Goal: Task Accomplishment & Management: Use online tool/utility

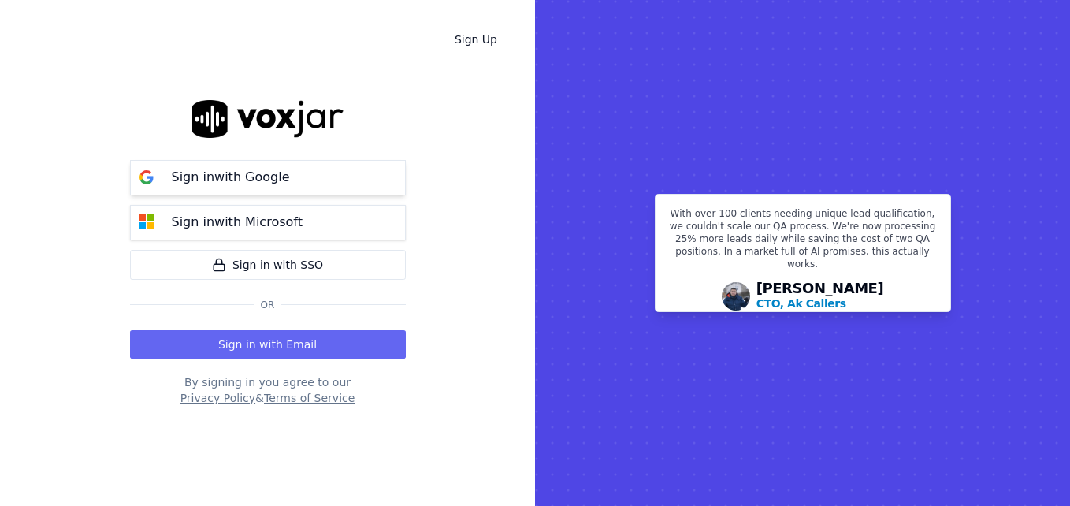
click at [238, 178] on p "Sign in with Google" at bounding box center [231, 177] width 118 height 19
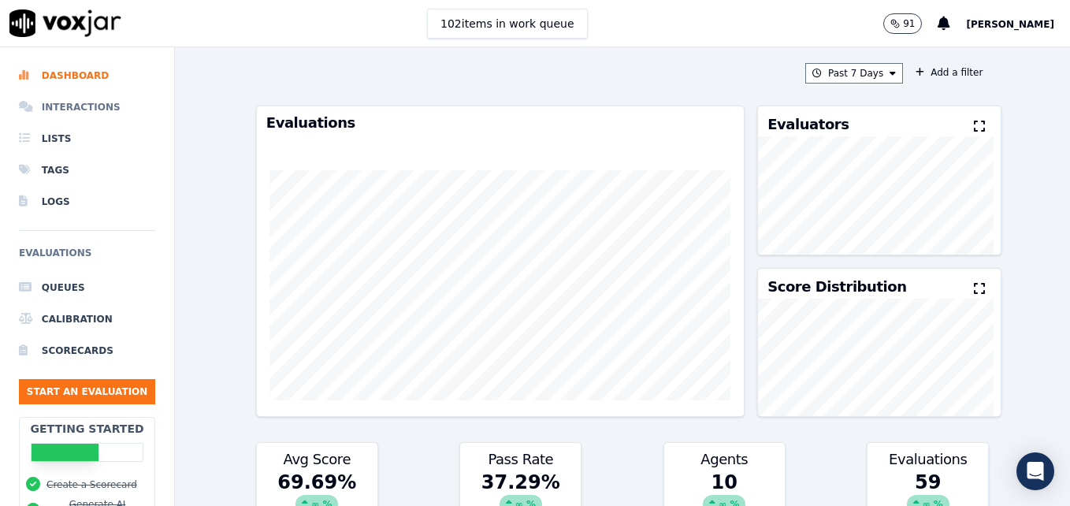
click at [79, 106] on li "Interactions" at bounding box center [87, 107] width 136 height 32
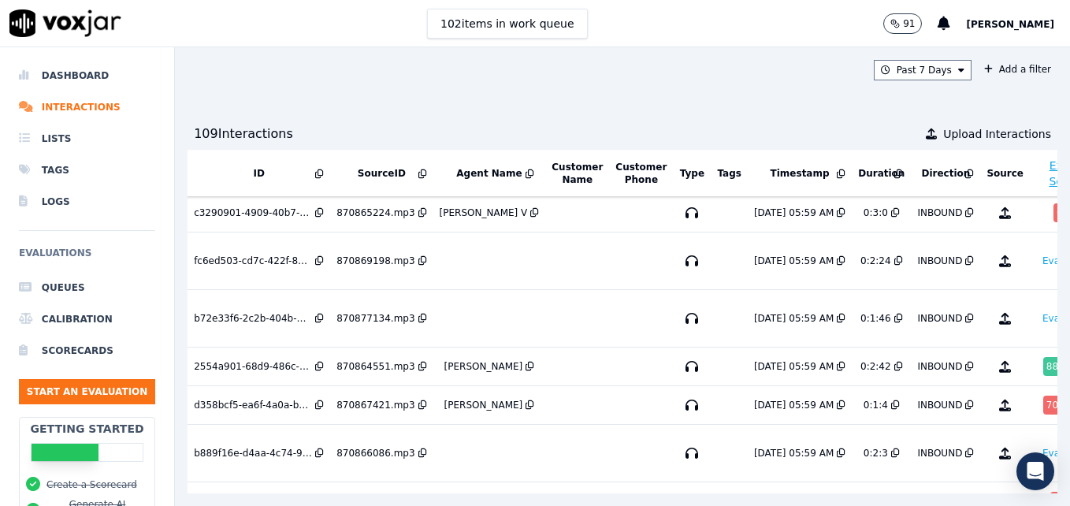
scroll to position [158, 34]
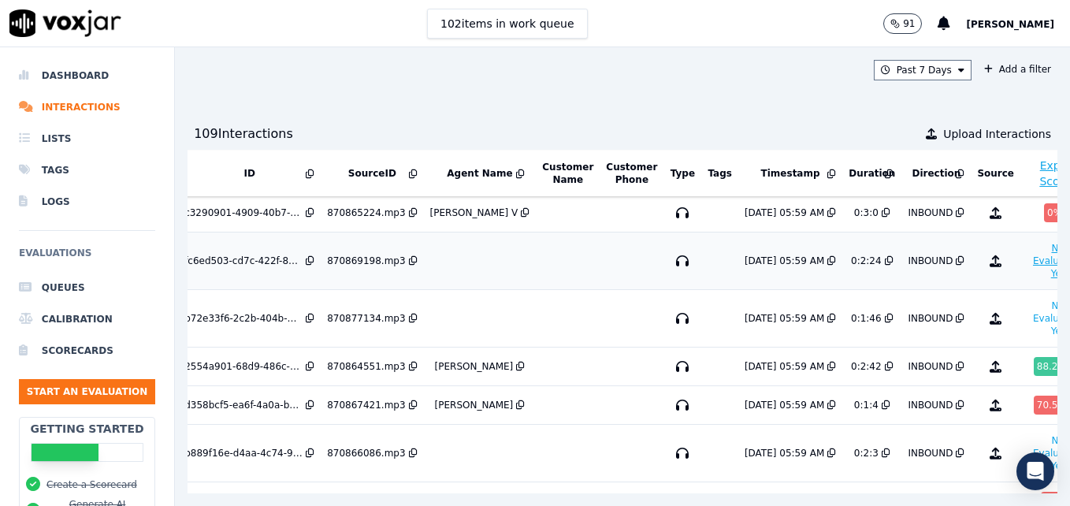
click at [1027, 260] on button "No Evaluation Yet" at bounding box center [1058, 261] width 62 height 44
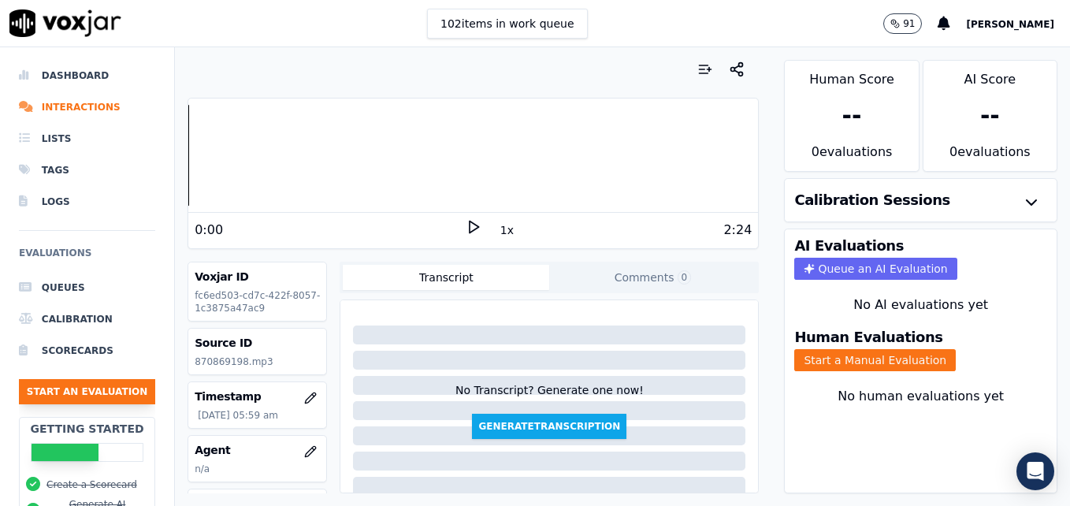
click at [109, 394] on button "Start an Evaluation" at bounding box center [87, 391] width 136 height 25
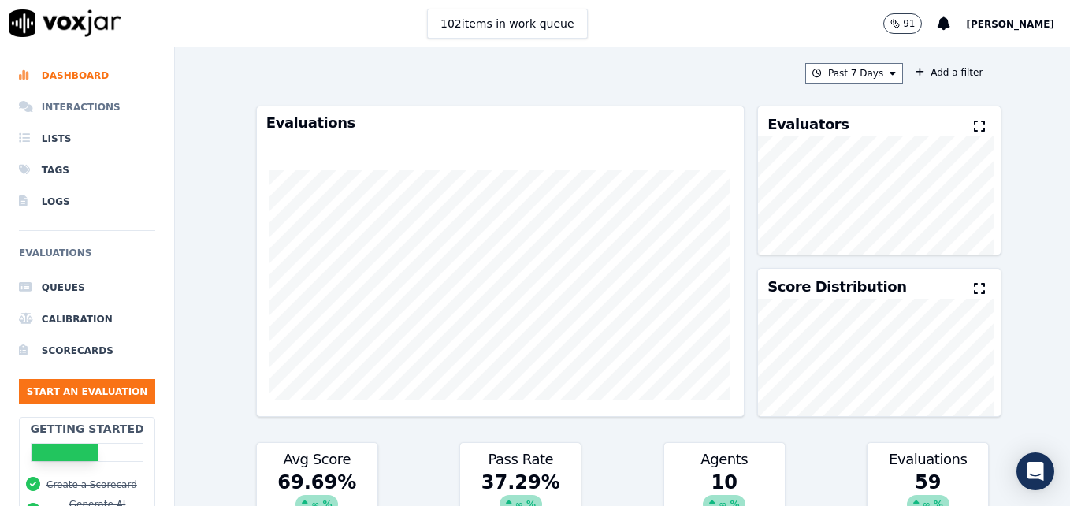
click at [60, 106] on li "Interactions" at bounding box center [87, 107] width 136 height 32
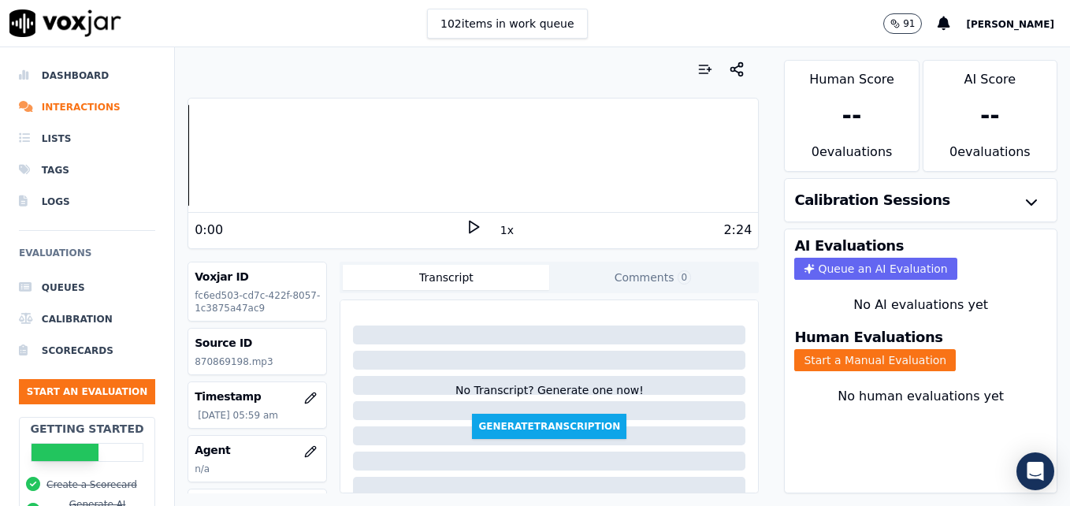
click at [470, 223] on polygon at bounding box center [474, 228] width 9 height 12
click at [466, 225] on icon at bounding box center [474, 227] width 16 height 16
click at [867, 362] on button "Start a Manual Evaluation" at bounding box center [876, 360] width 162 height 22
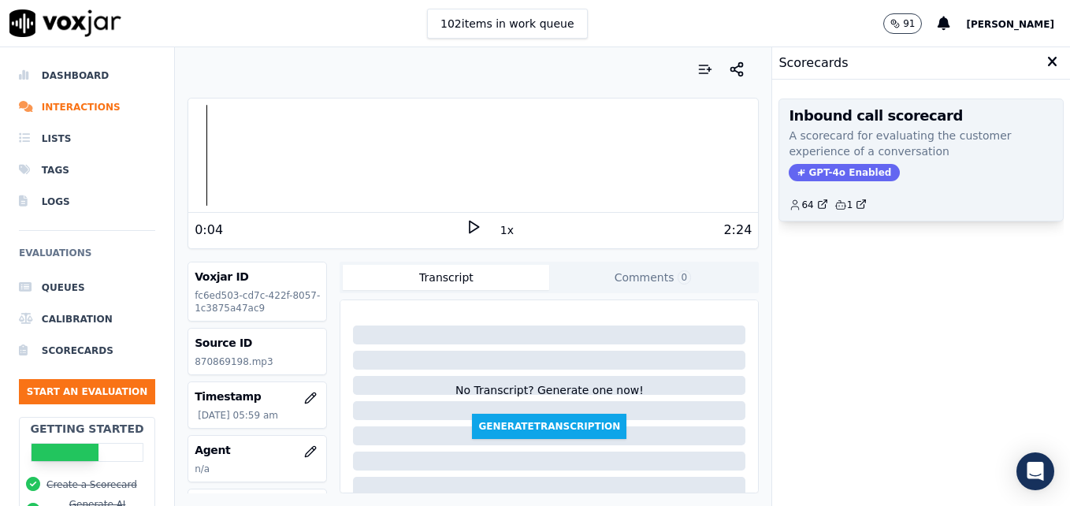
click at [803, 172] on span "GPT-4o Enabled" at bounding box center [844, 172] width 111 height 17
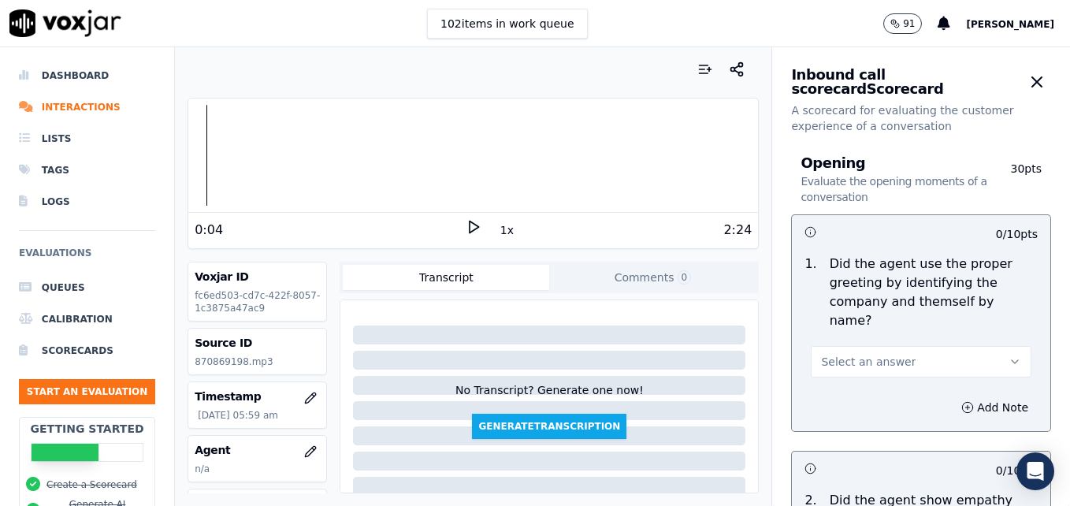
click at [1009, 356] on icon "button" at bounding box center [1015, 362] width 13 height 13
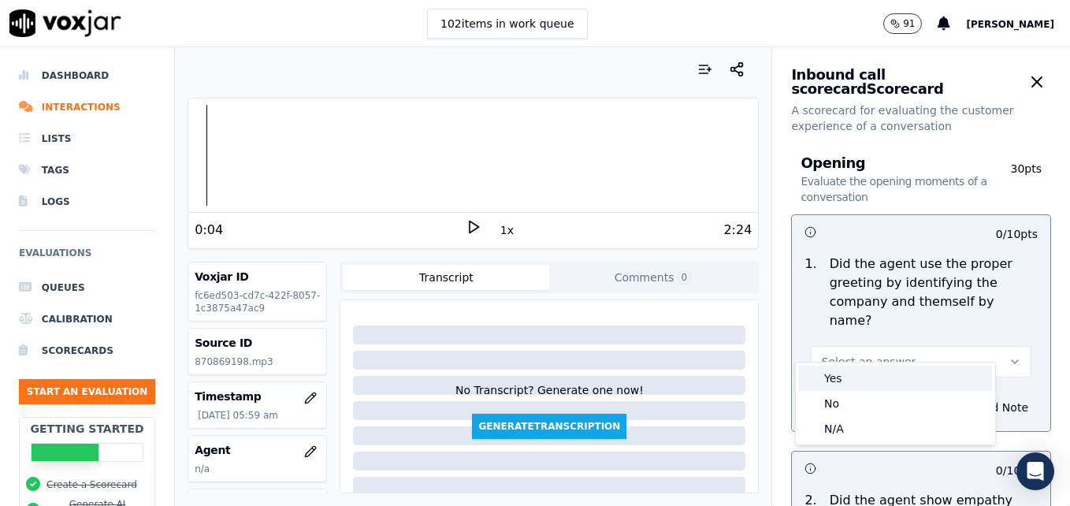
click at [853, 375] on div "Yes" at bounding box center [895, 378] width 193 height 25
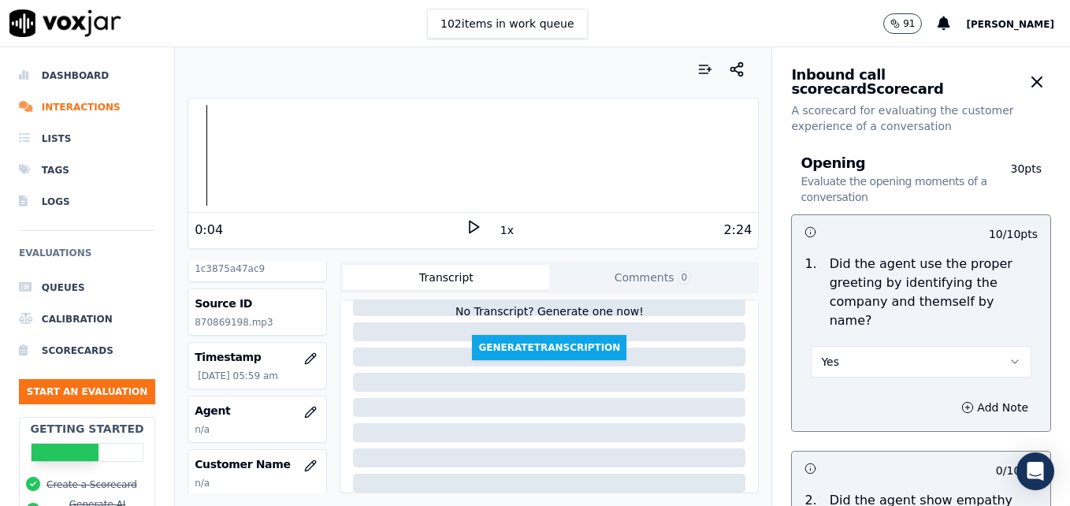
scroll to position [79, 0]
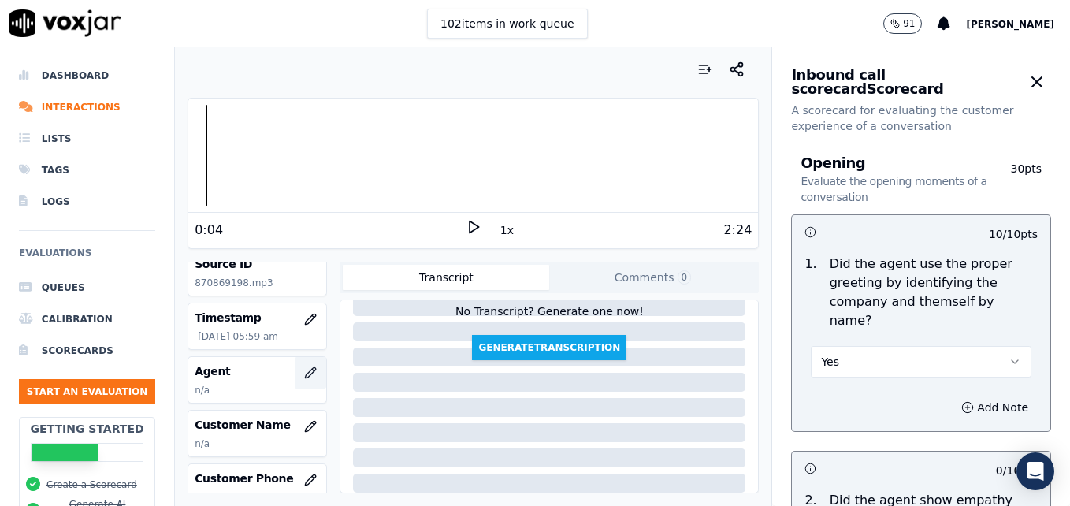
click at [304, 374] on icon "button" at bounding box center [310, 373] width 13 height 13
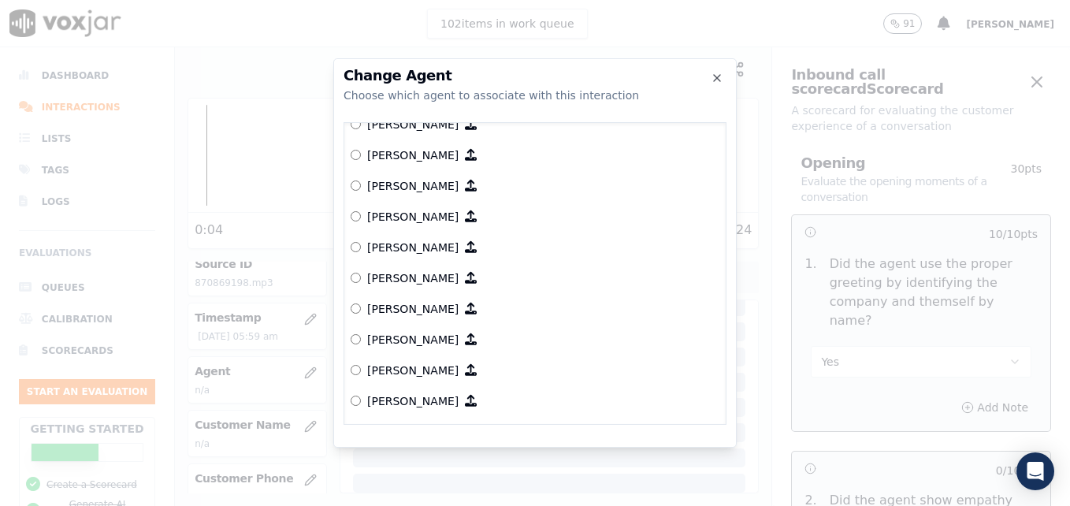
scroll to position [571, 0]
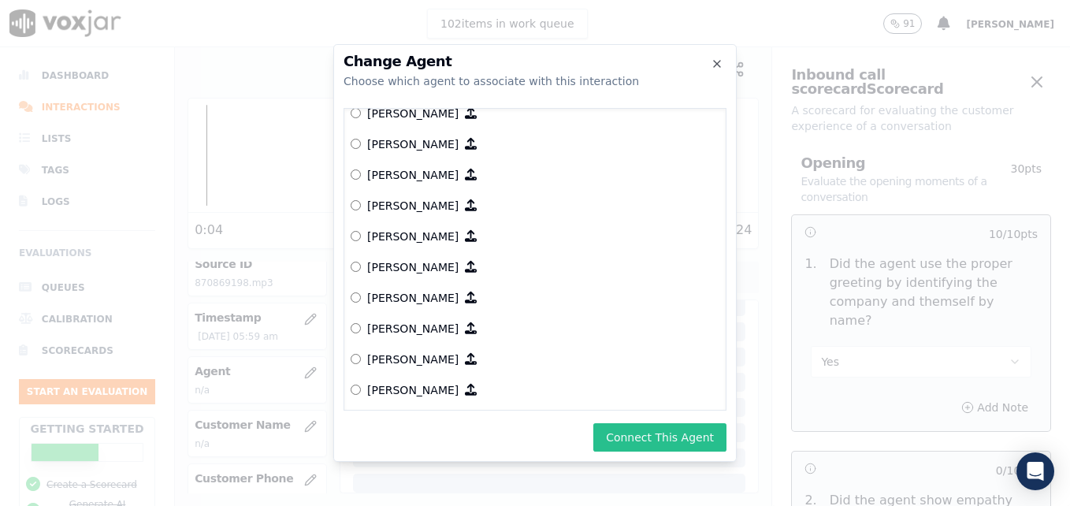
click at [661, 437] on button "Connect This Agent" at bounding box center [660, 437] width 133 height 28
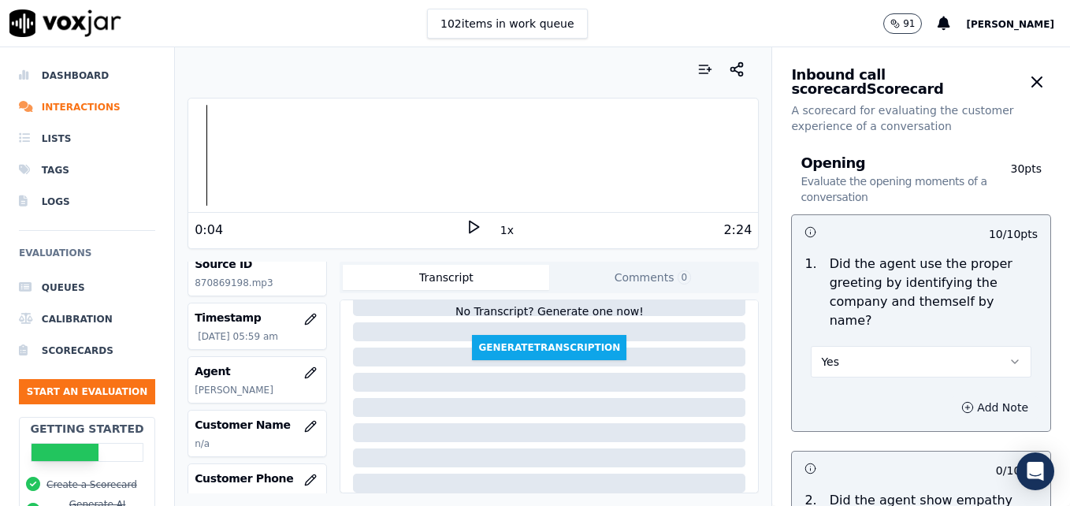
click at [962, 401] on icon "button" at bounding box center [968, 407] width 13 height 13
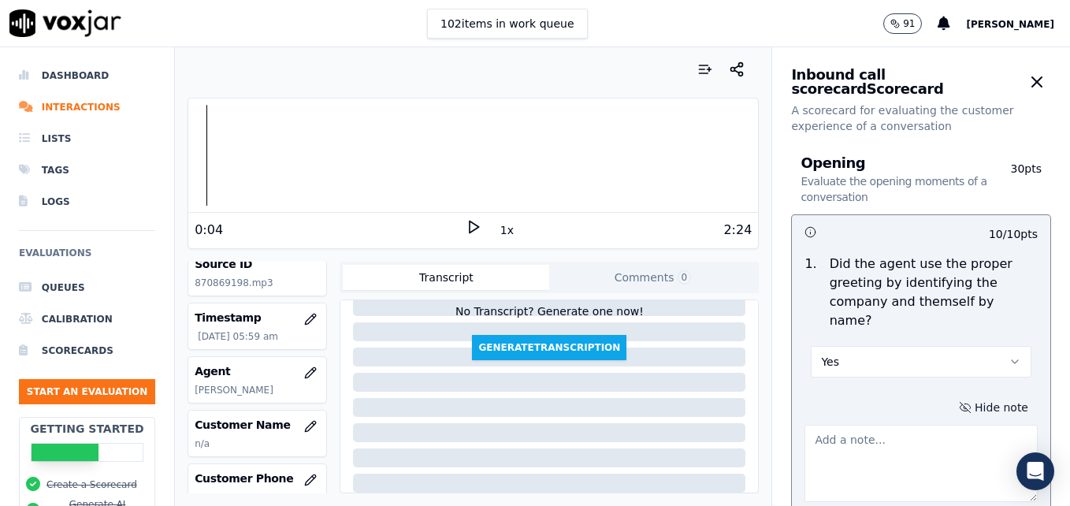
click at [881, 435] on textarea at bounding box center [921, 463] width 233 height 77
type textarea "Pace is too fast going into the call."
click at [467, 222] on icon at bounding box center [474, 227] width 16 height 16
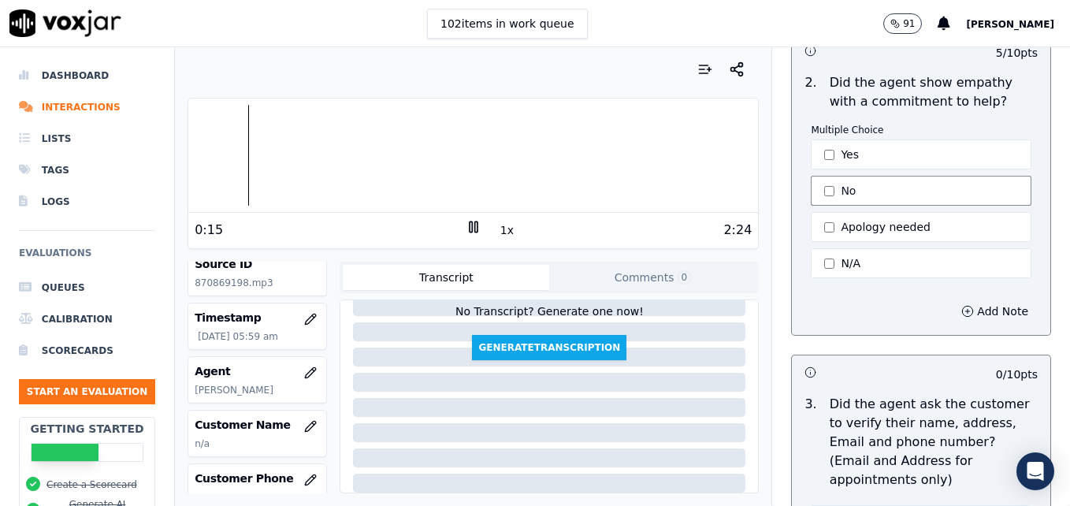
scroll to position [552, 0]
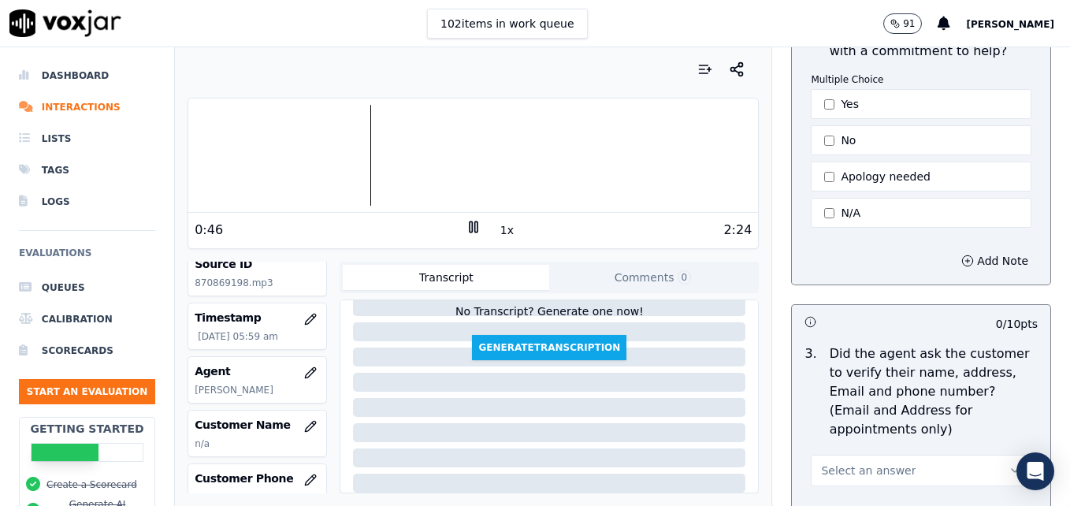
click at [475, 225] on rect at bounding box center [476, 227] width 2 height 10
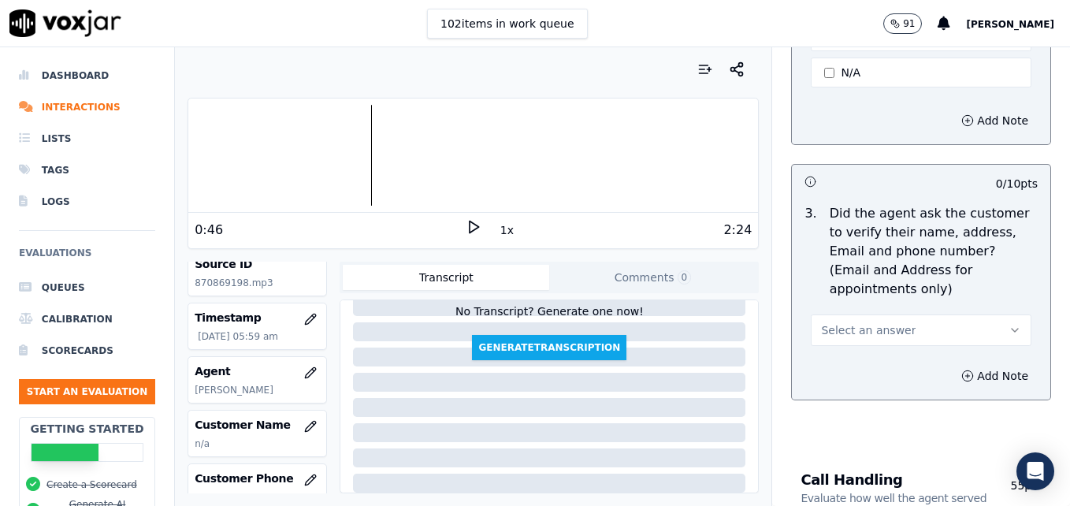
scroll to position [709, 0]
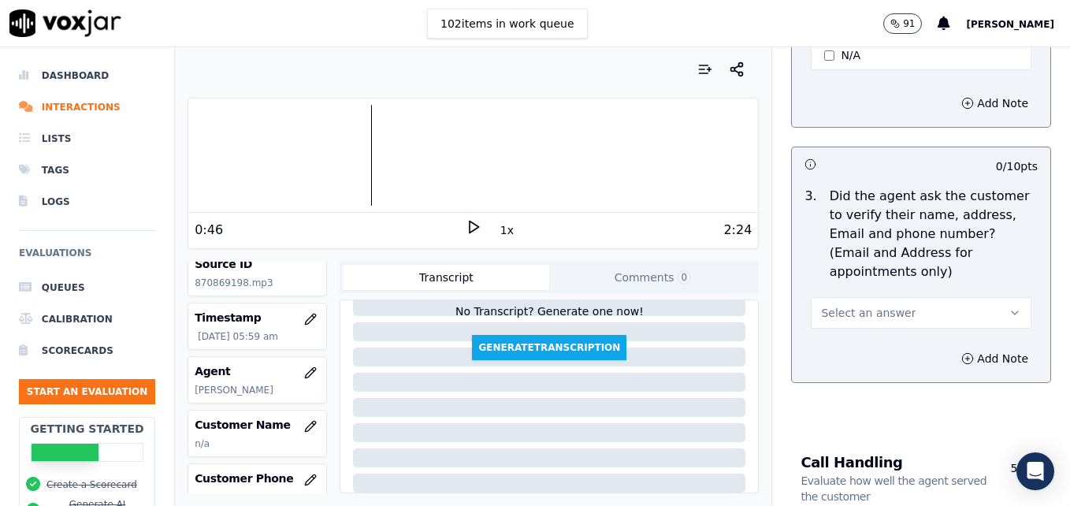
click at [1009, 307] on icon "button" at bounding box center [1015, 313] width 13 height 13
click at [847, 337] on div "No" at bounding box center [895, 335] width 193 height 25
click at [279, 151] on div at bounding box center [473, 155] width 570 height 101
click at [466, 228] on icon at bounding box center [474, 227] width 16 height 16
click at [263, 161] on div at bounding box center [473, 155] width 570 height 101
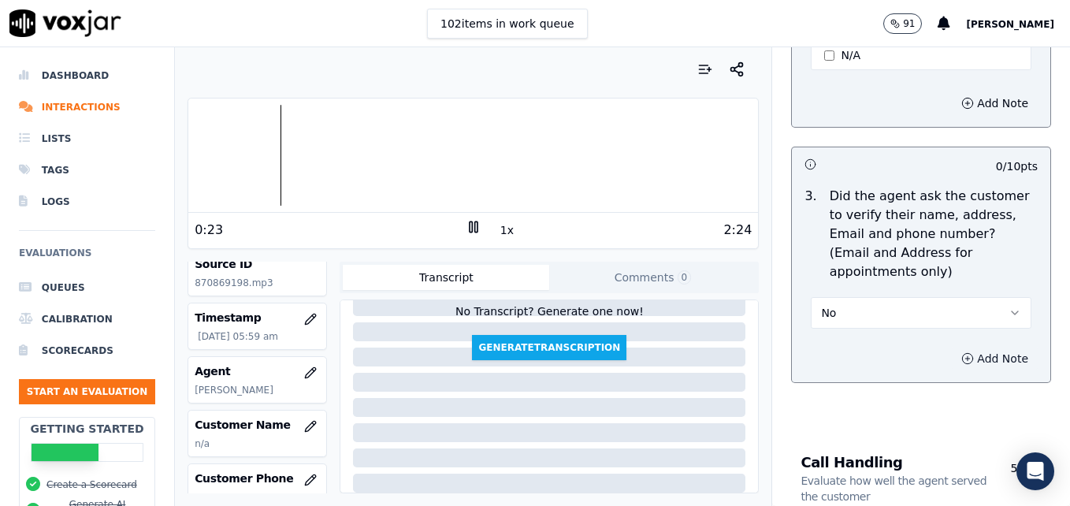
click at [962, 352] on icon "button" at bounding box center [968, 358] width 13 height 13
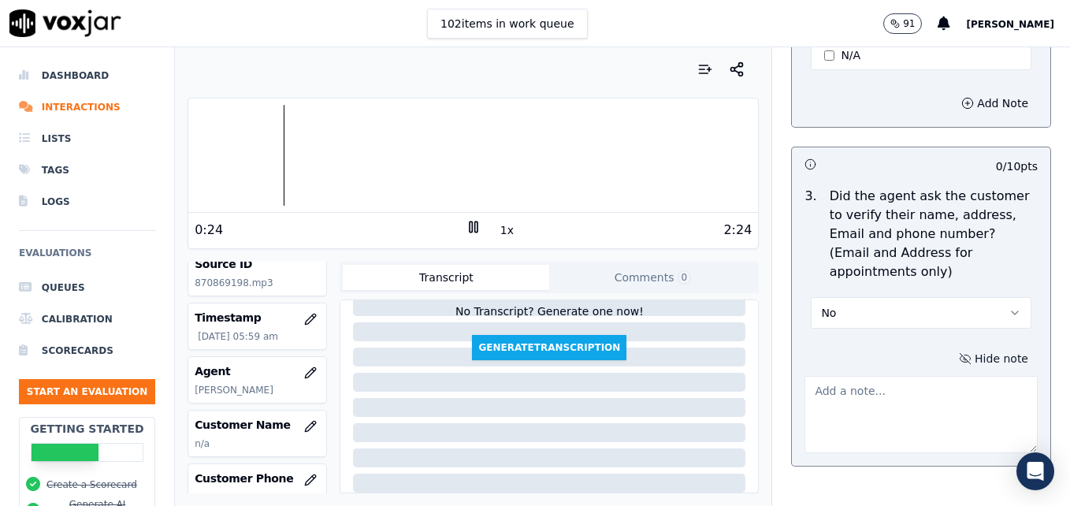
click at [906, 376] on textarea at bounding box center [921, 414] width 233 height 77
click at [378, 149] on div at bounding box center [473, 155] width 570 height 101
click at [601, 155] on div at bounding box center [473, 155] width 570 height 101
click at [542, 157] on div at bounding box center [473, 155] width 570 height 101
click at [248, 151] on div at bounding box center [473, 155] width 570 height 101
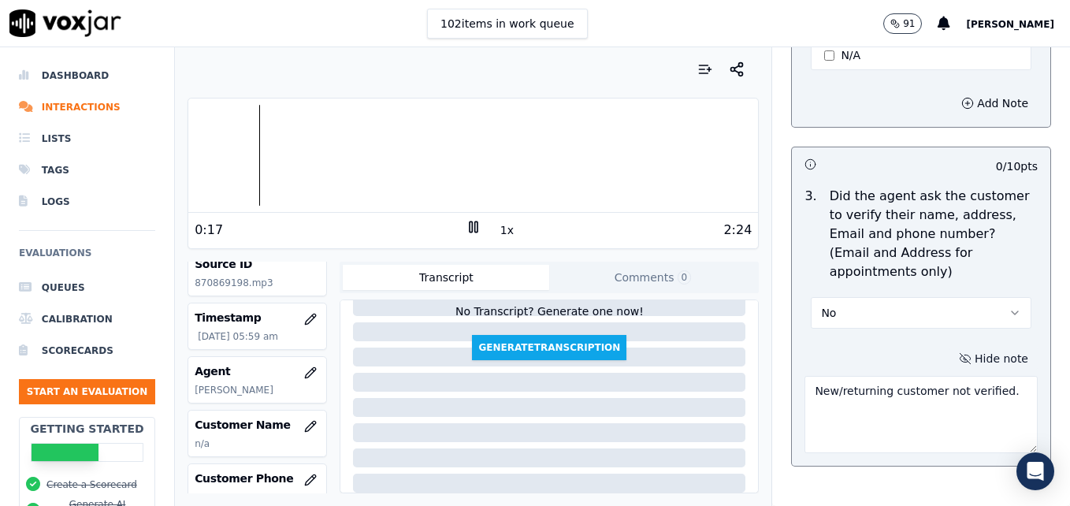
click at [228, 153] on div at bounding box center [473, 155] width 570 height 101
type textarea "New/returning customer not verified."
click at [466, 226] on icon at bounding box center [474, 227] width 16 height 16
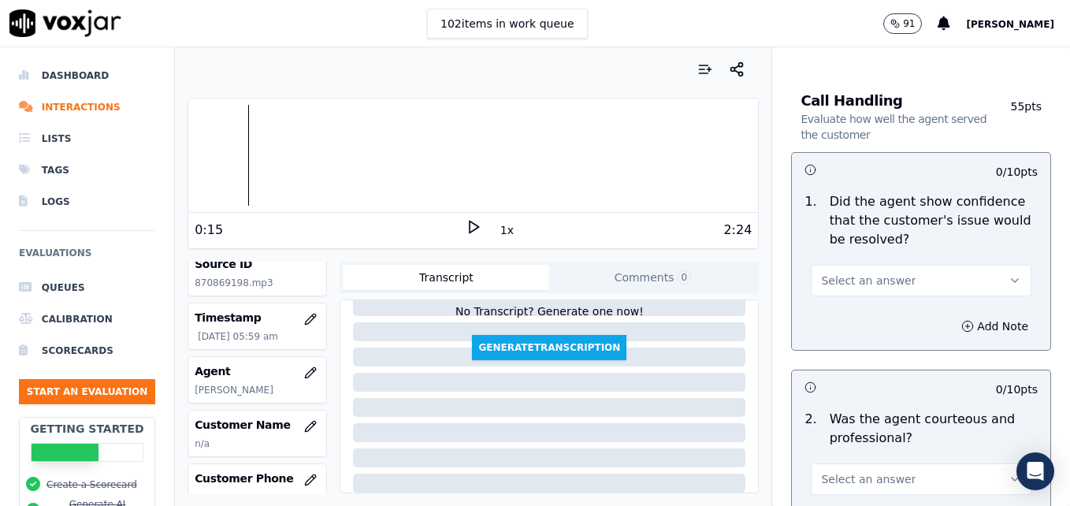
scroll to position [1182, 0]
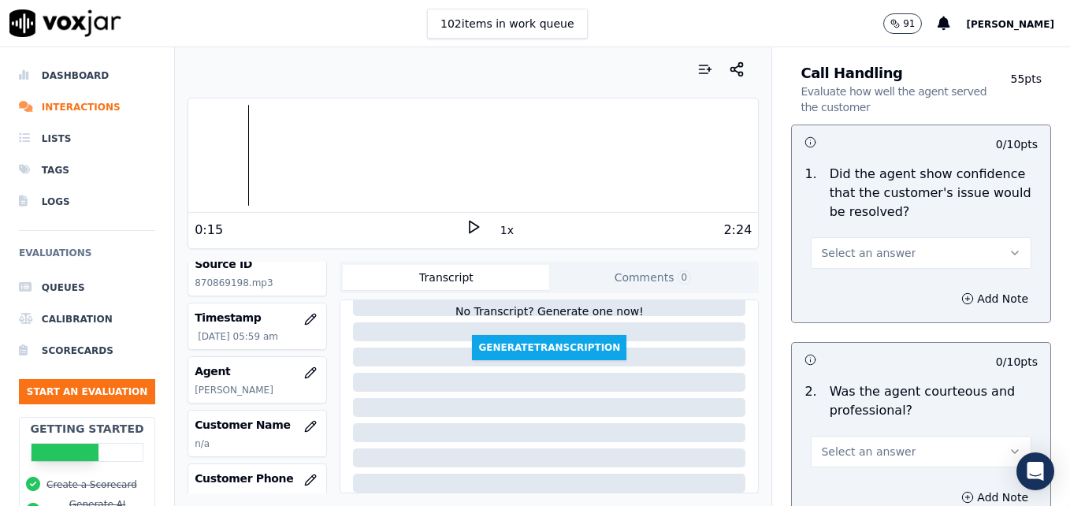
click at [1009, 247] on icon "button" at bounding box center [1015, 253] width 13 height 13
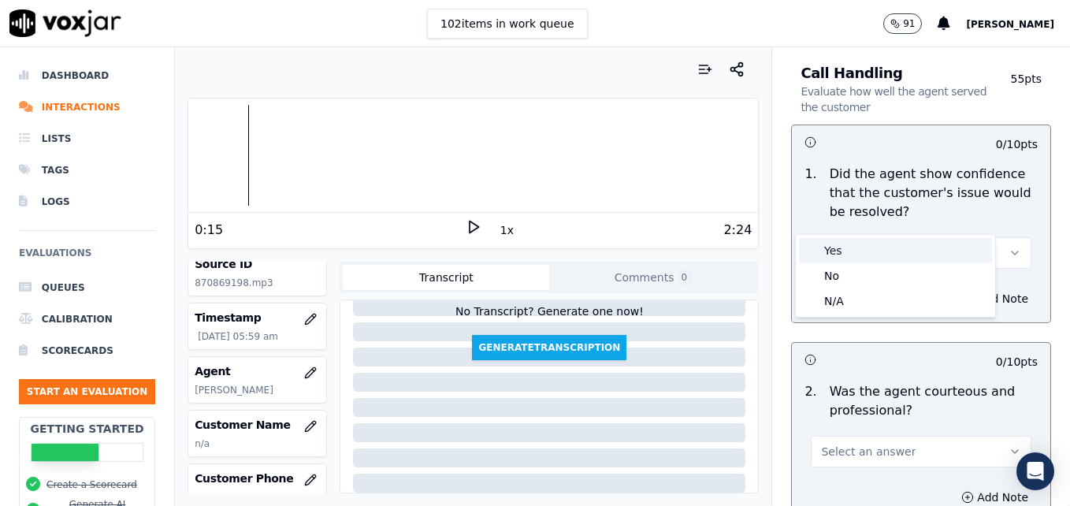
click at [873, 257] on div "Yes" at bounding box center [895, 250] width 193 height 25
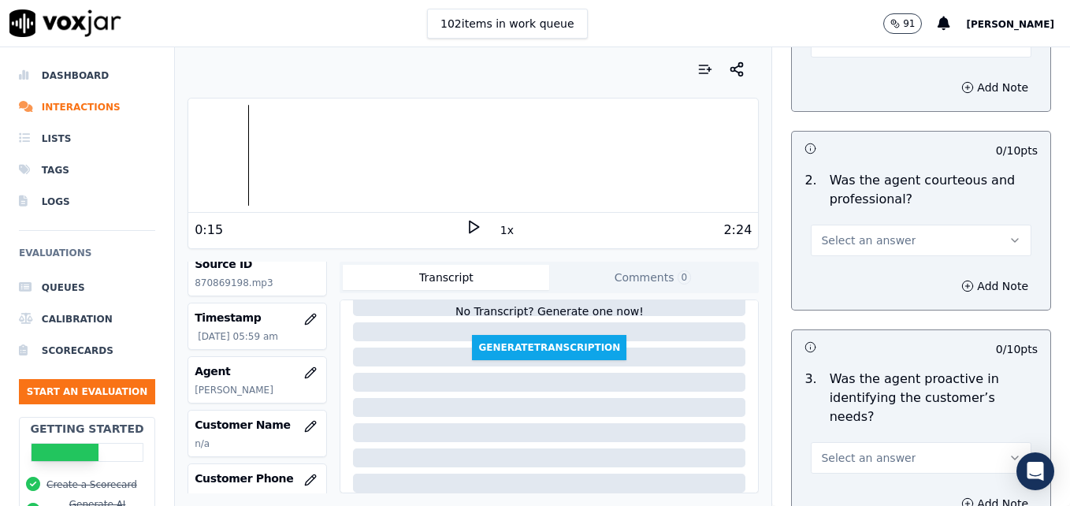
scroll to position [1419, 0]
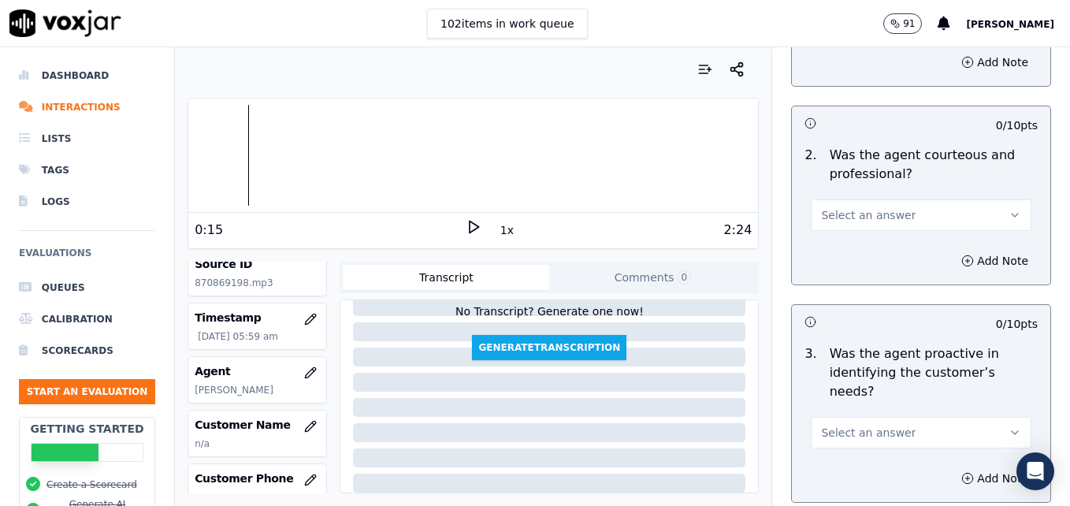
click at [1009, 209] on icon "button" at bounding box center [1015, 215] width 13 height 13
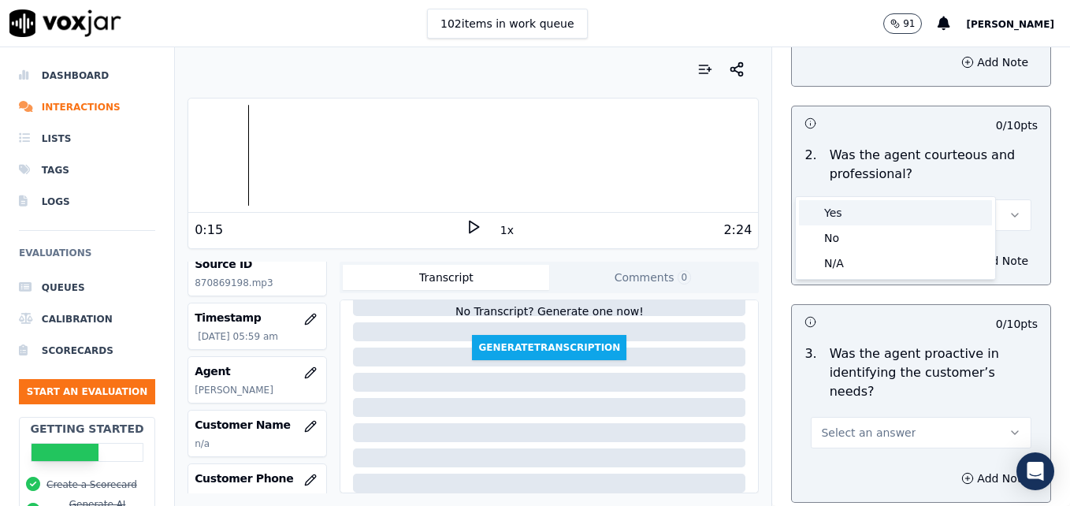
click at [877, 219] on div "Yes" at bounding box center [895, 212] width 193 height 25
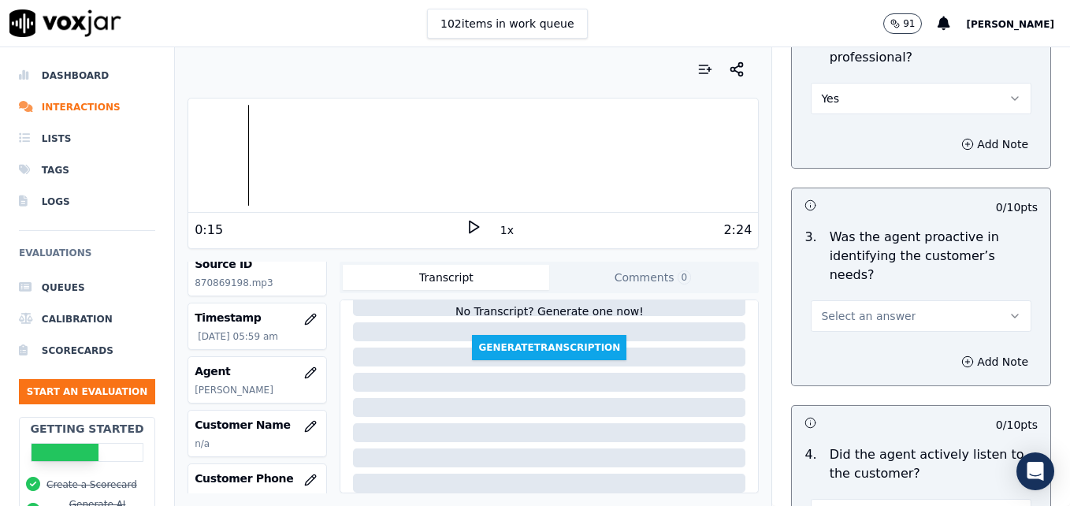
scroll to position [1577, 0]
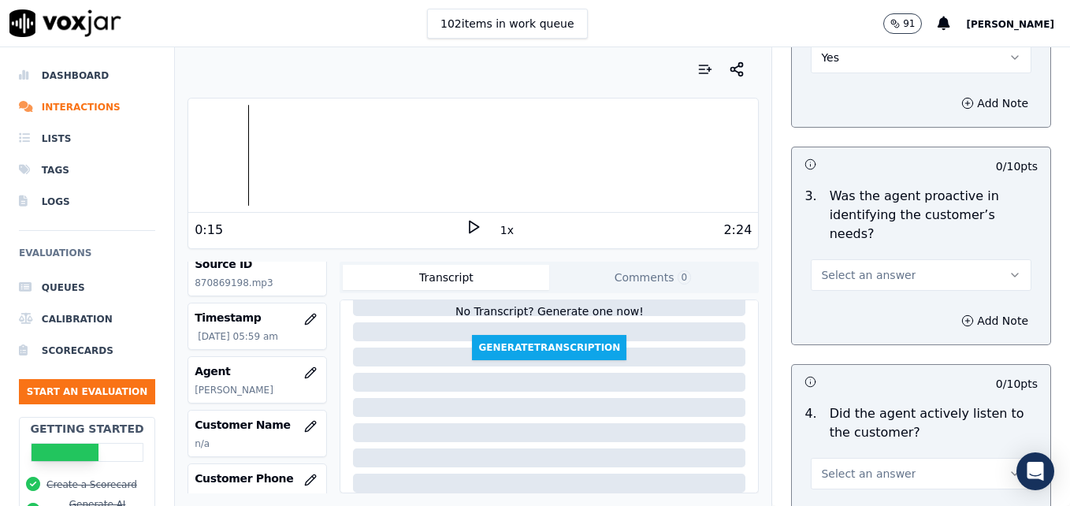
click at [1009, 269] on icon "button" at bounding box center [1015, 275] width 13 height 13
click at [897, 253] on div "Yes" at bounding box center [895, 253] width 193 height 25
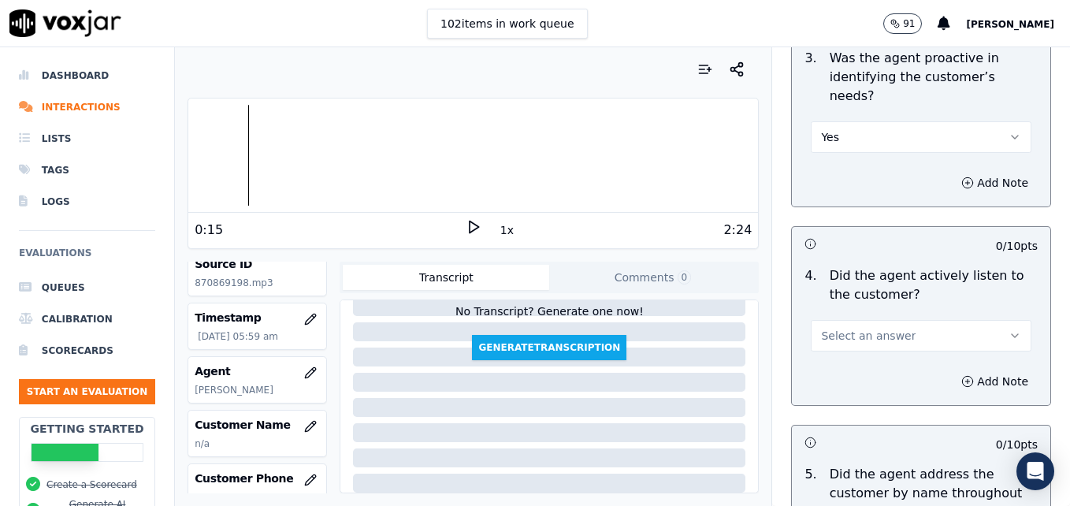
scroll to position [1734, 0]
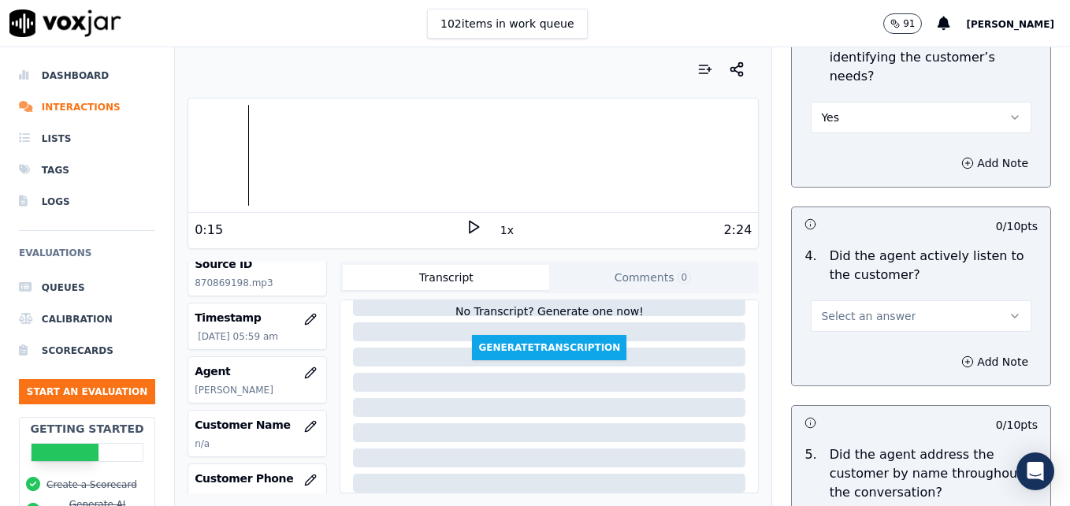
click at [1009, 310] on icon "button" at bounding box center [1015, 316] width 13 height 13
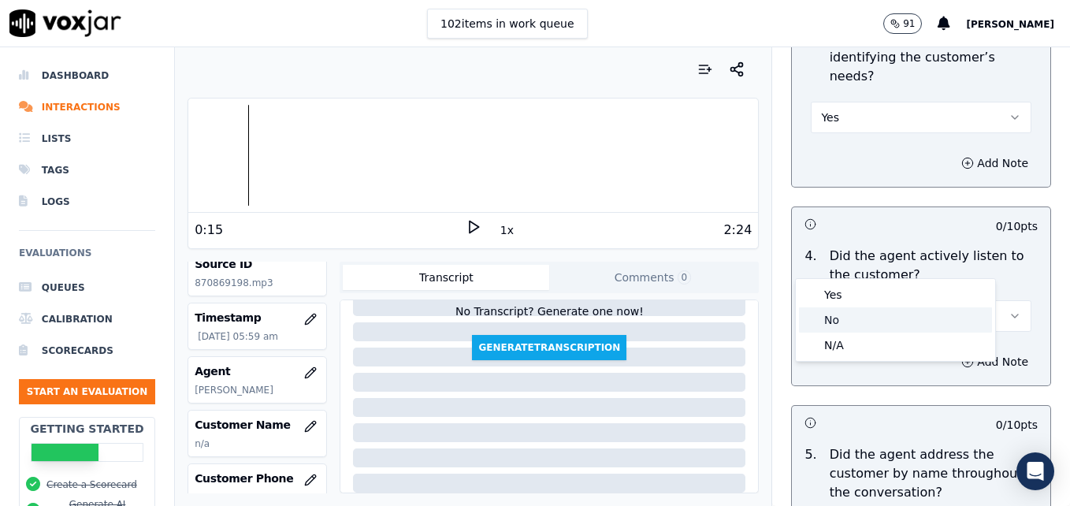
click at [861, 322] on div "No" at bounding box center [895, 319] width 193 height 25
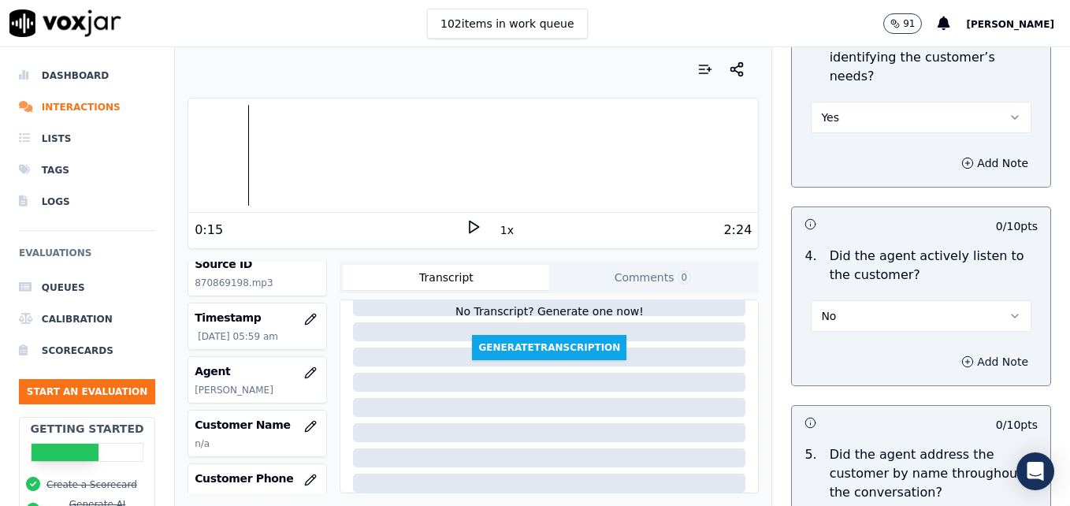
click at [962, 356] on icon "button" at bounding box center [968, 362] width 13 height 13
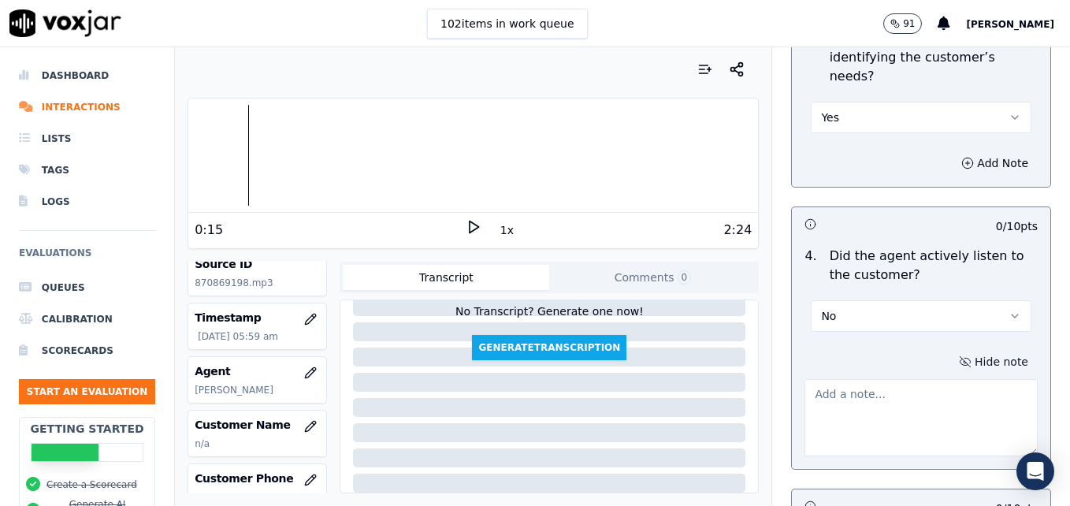
click at [905, 379] on textarea at bounding box center [921, 417] width 233 height 77
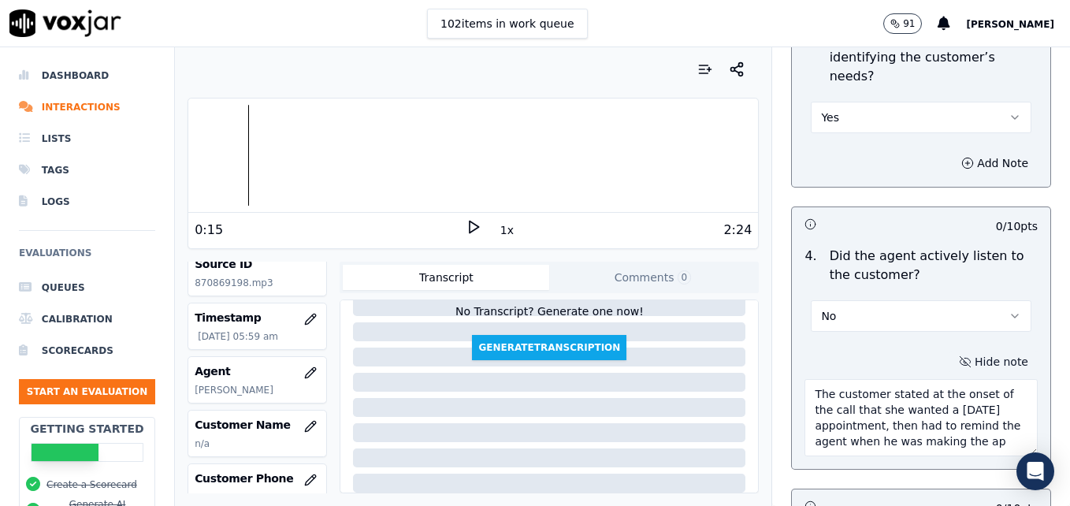
scroll to position [9, 0]
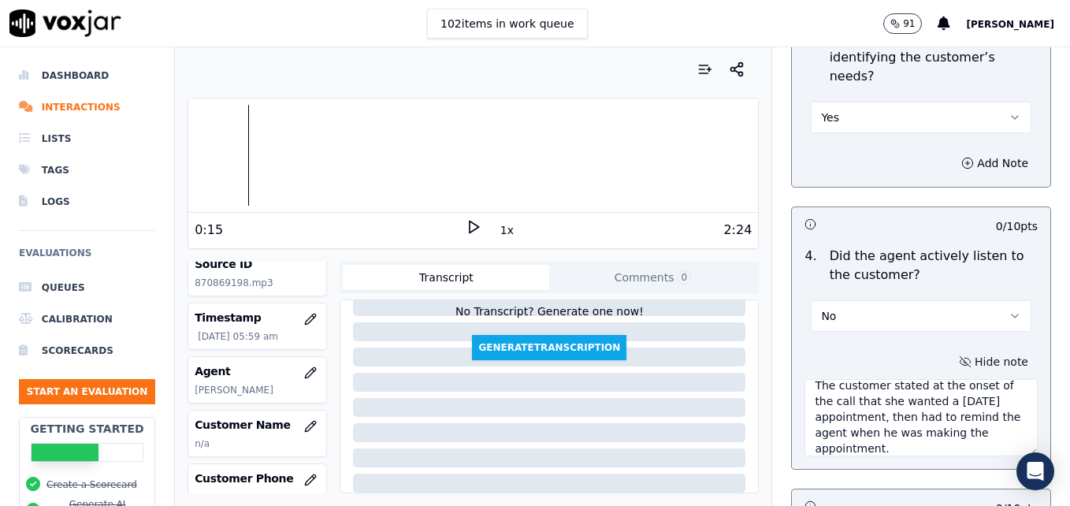
type textarea "The customer stated at the onset of the call that she wanted a [DATE] appointme…"
click at [455, 225] on div "0:15" at bounding box center [330, 230] width 271 height 19
click at [470, 224] on polygon at bounding box center [474, 228] width 9 height 12
click at [277, 152] on div at bounding box center [473, 155] width 570 height 101
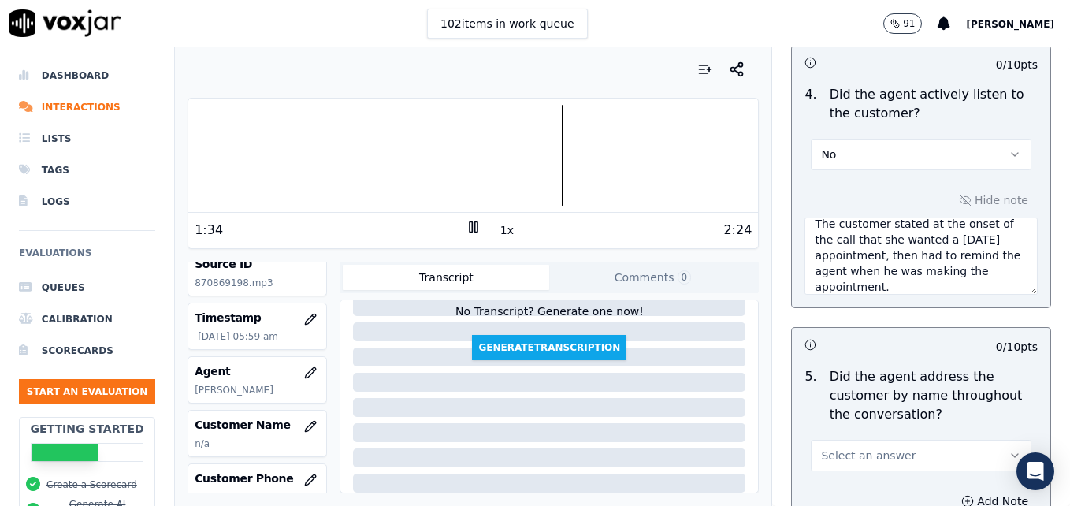
scroll to position [1971, 0]
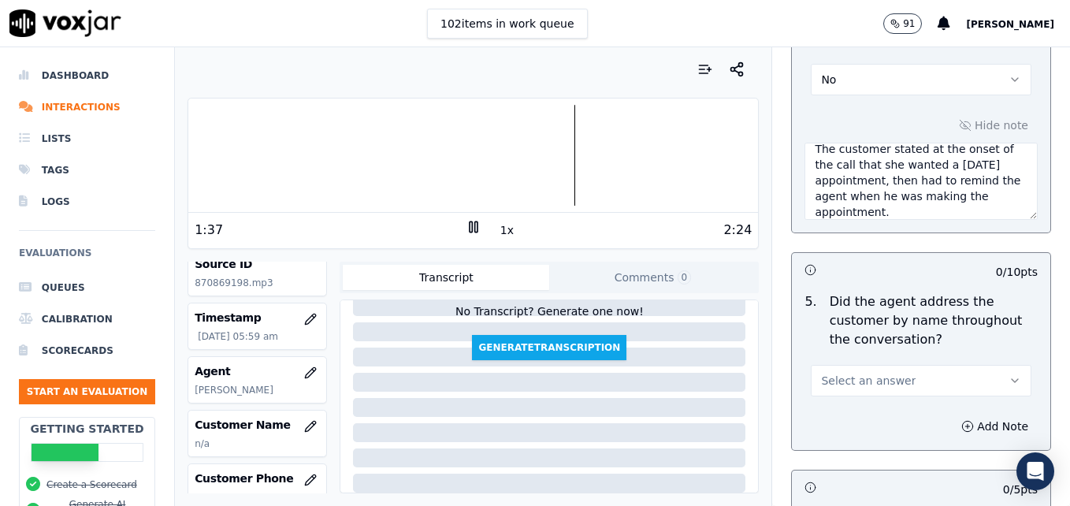
click at [1009, 374] on icon "button" at bounding box center [1015, 380] width 13 height 13
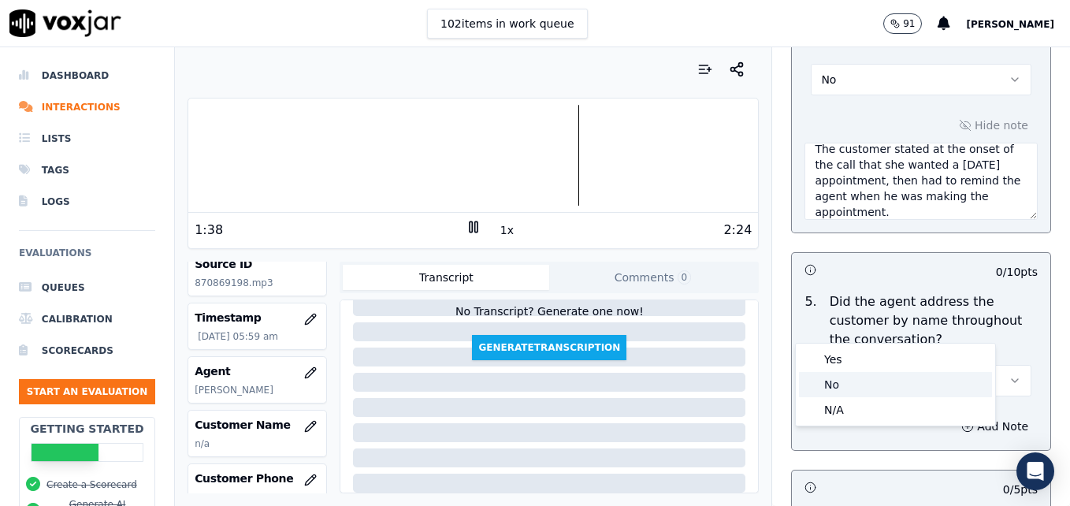
click at [848, 380] on div "No" at bounding box center [895, 384] width 193 height 25
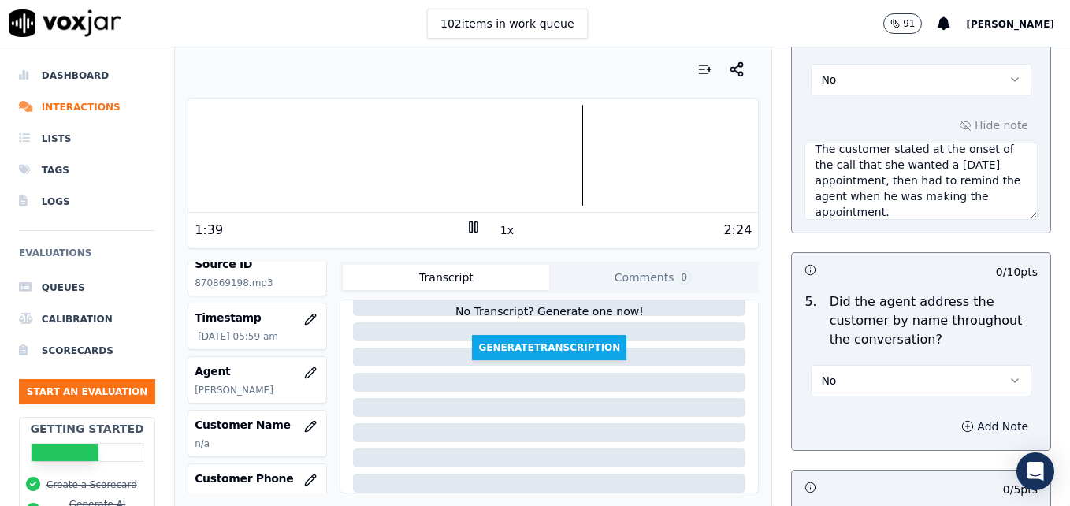
click at [962, 420] on icon "button" at bounding box center [968, 426] width 13 height 13
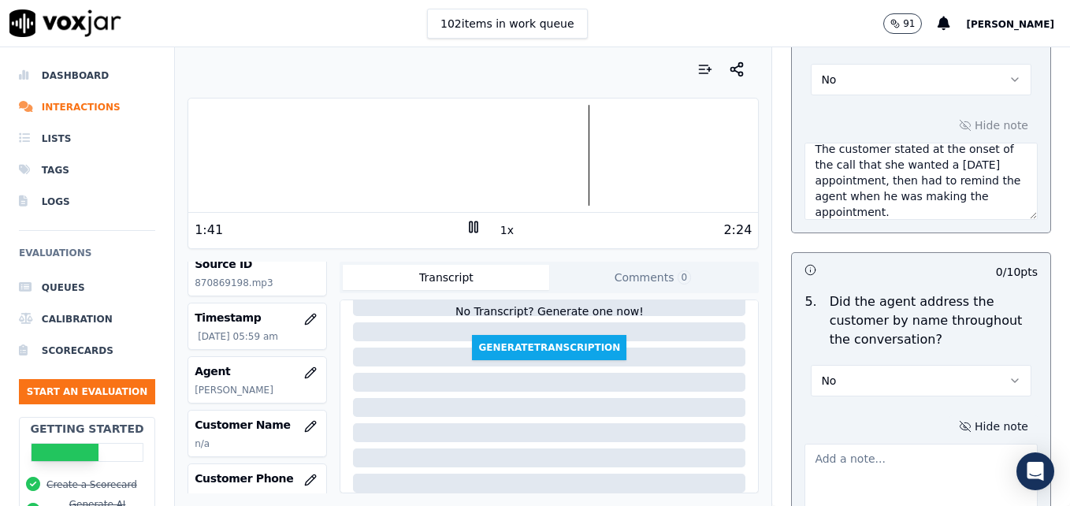
click at [866, 444] on textarea at bounding box center [921, 482] width 233 height 77
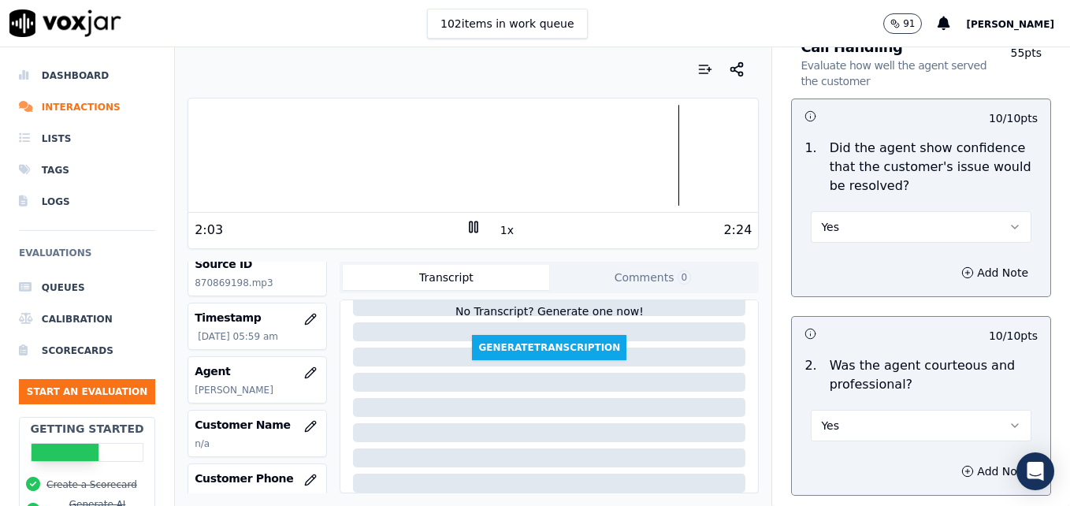
scroll to position [1340, 0]
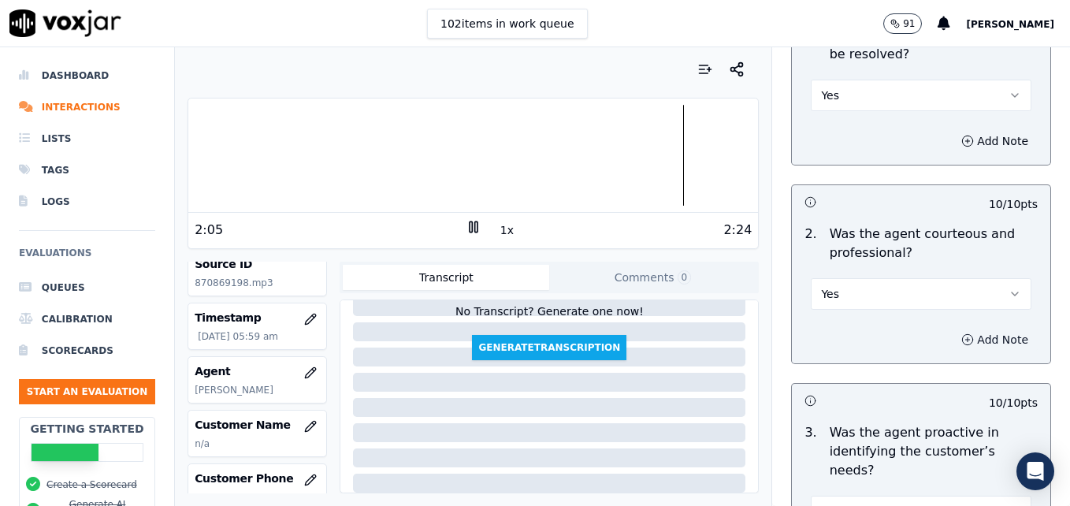
type textarea "Practice using the customer's name at least twice during the call."
click at [962, 333] on icon "button" at bounding box center [968, 339] width 13 height 13
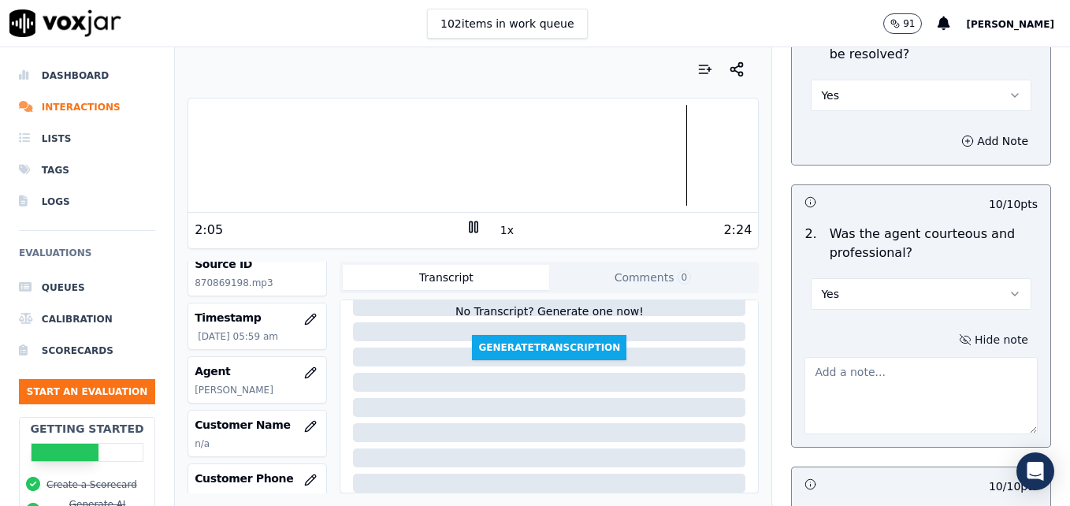
click at [889, 357] on textarea at bounding box center [921, 395] width 233 height 77
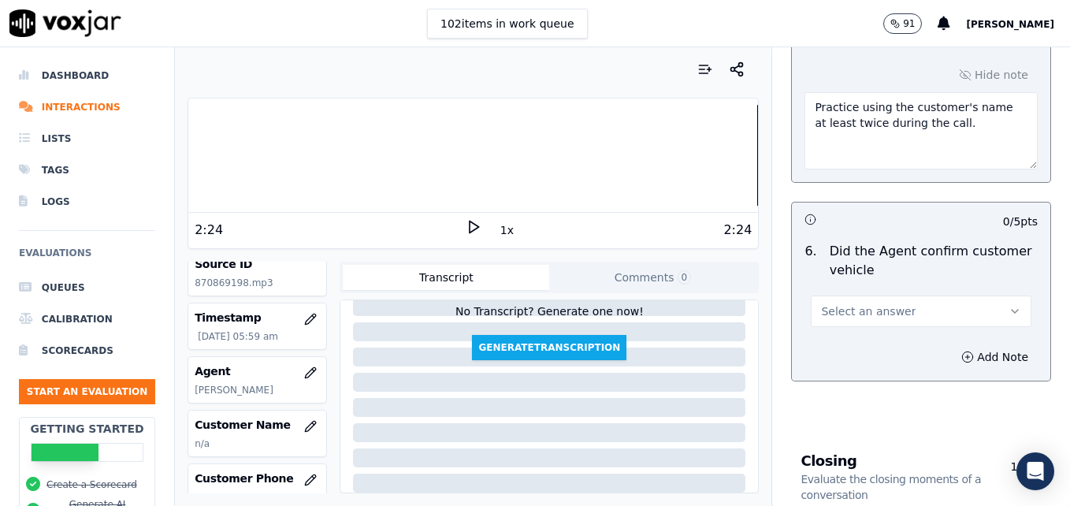
scroll to position [2444, 0]
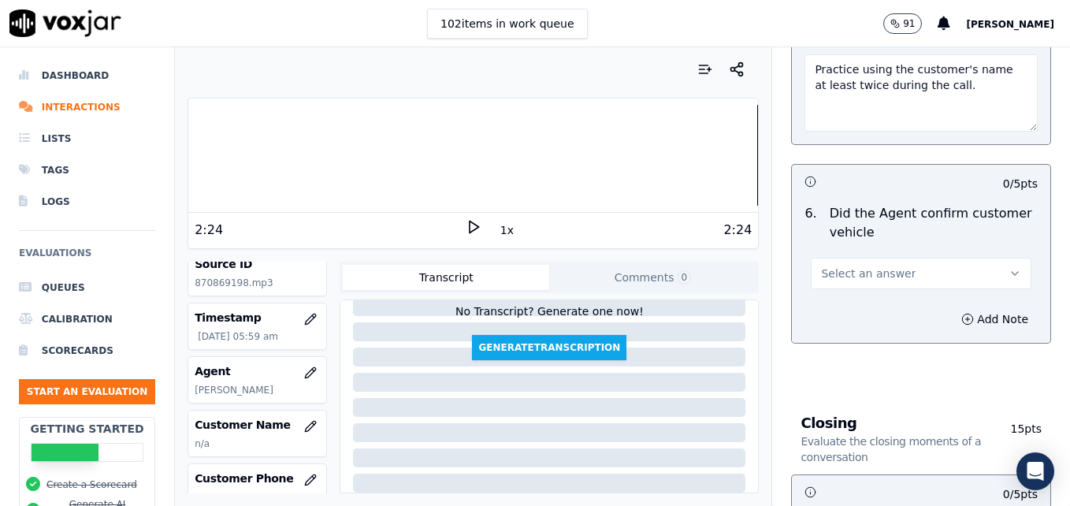
type textarea "Watch clipping/speaking over the customer."
click at [1012, 272] on icon "button" at bounding box center [1015, 273] width 6 height 3
click at [881, 249] on div "Yes" at bounding box center [895, 252] width 193 height 25
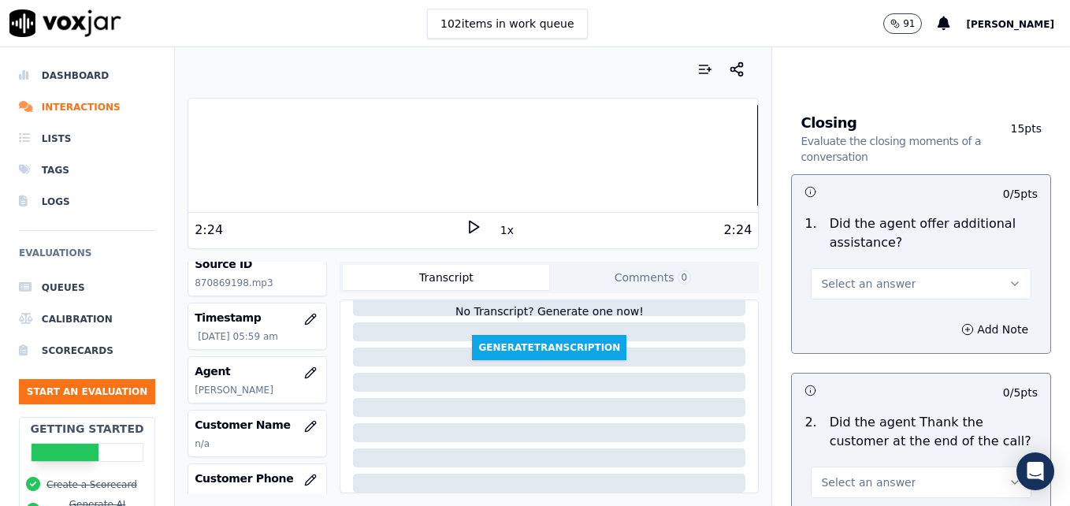
scroll to position [2759, 0]
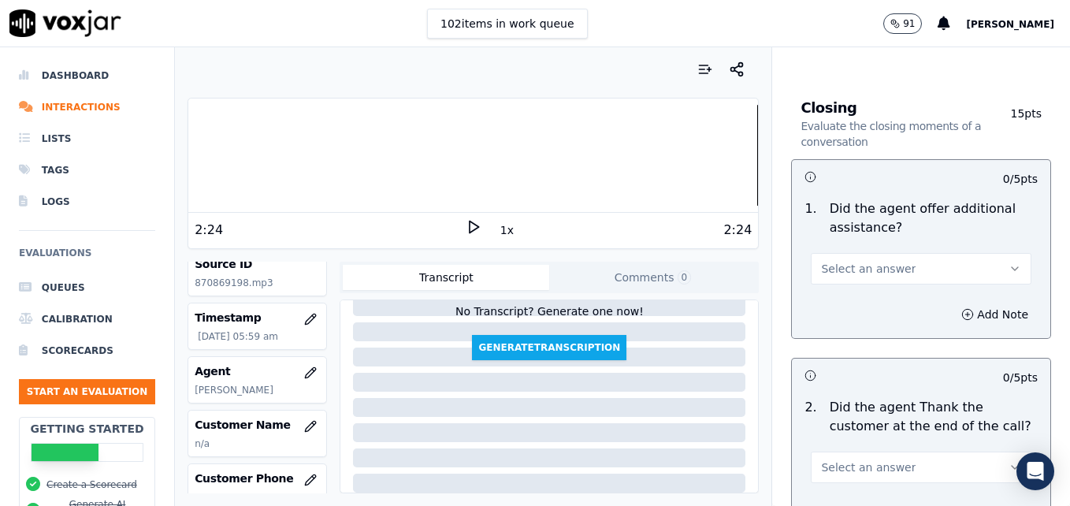
click at [1009, 262] on icon "button" at bounding box center [1015, 268] width 13 height 13
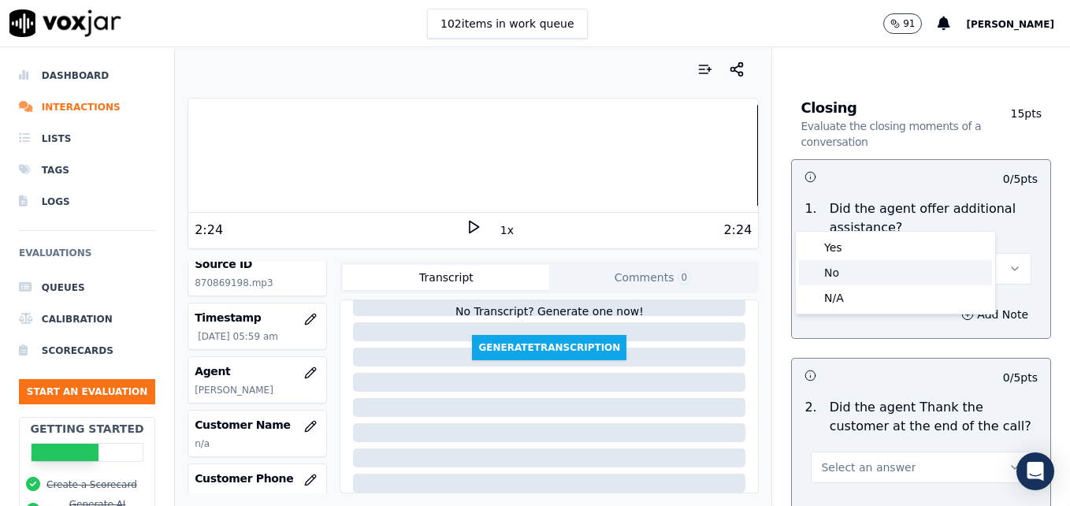
click at [836, 270] on div "No" at bounding box center [895, 272] width 193 height 25
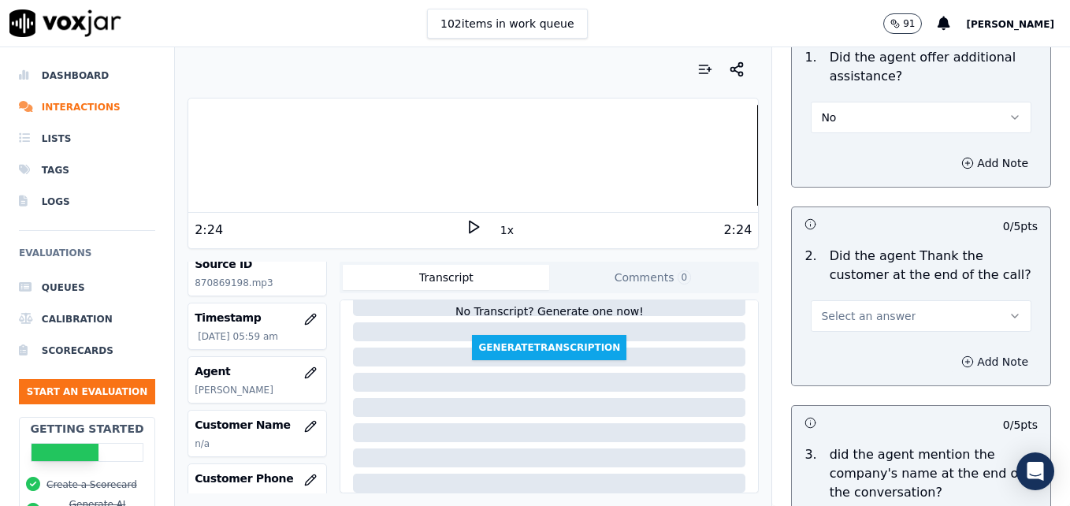
scroll to position [2917, 0]
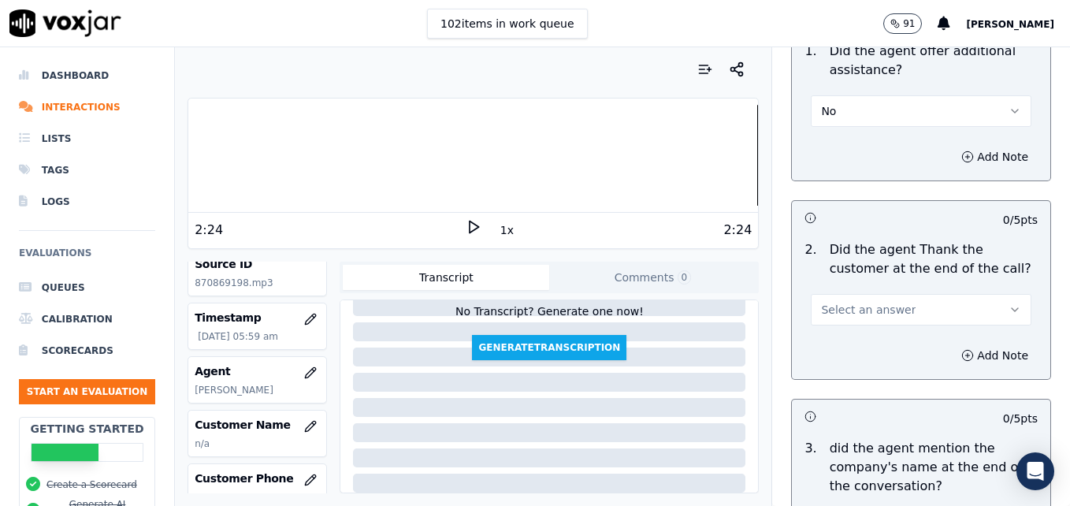
click at [1009, 303] on icon "button" at bounding box center [1015, 309] width 13 height 13
click at [851, 295] on div "Yes" at bounding box center [895, 288] width 193 height 25
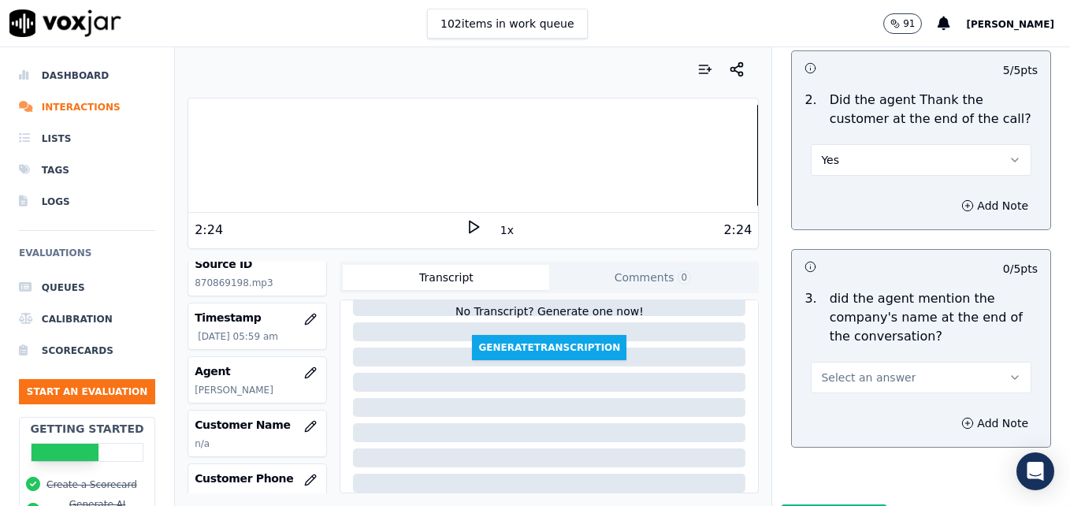
scroll to position [3081, 0]
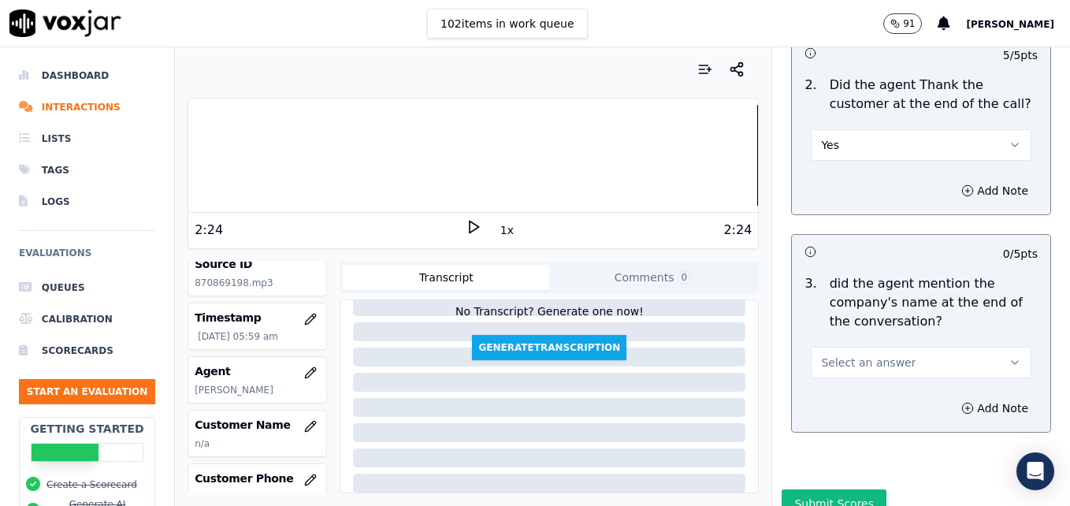
click at [1009, 356] on icon "button" at bounding box center [1015, 362] width 13 height 13
click at [851, 345] on div "Yes" at bounding box center [895, 341] width 193 height 25
click at [815, 490] on button "Submit Scores" at bounding box center [834, 504] width 105 height 28
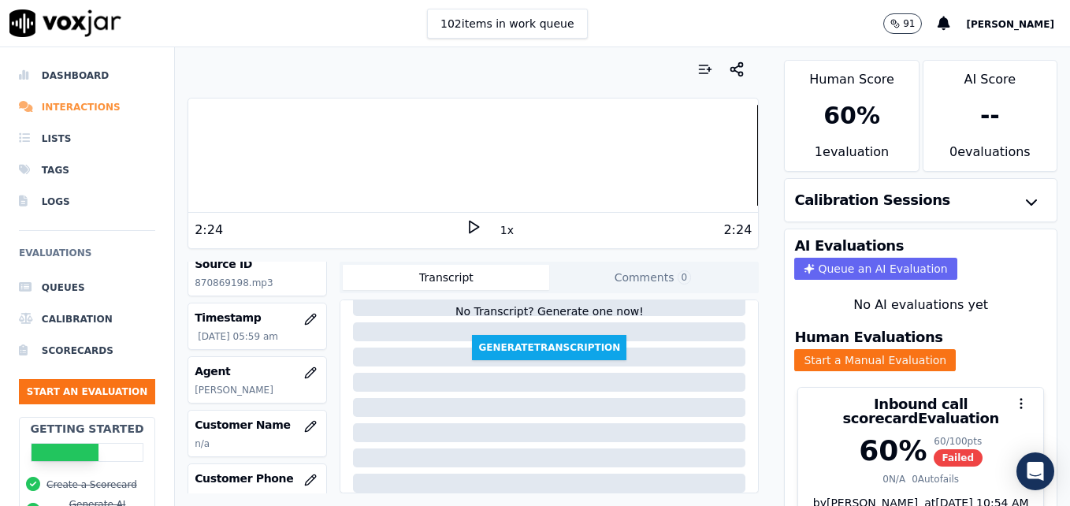
click at [69, 105] on li "Interactions" at bounding box center [87, 107] width 136 height 32
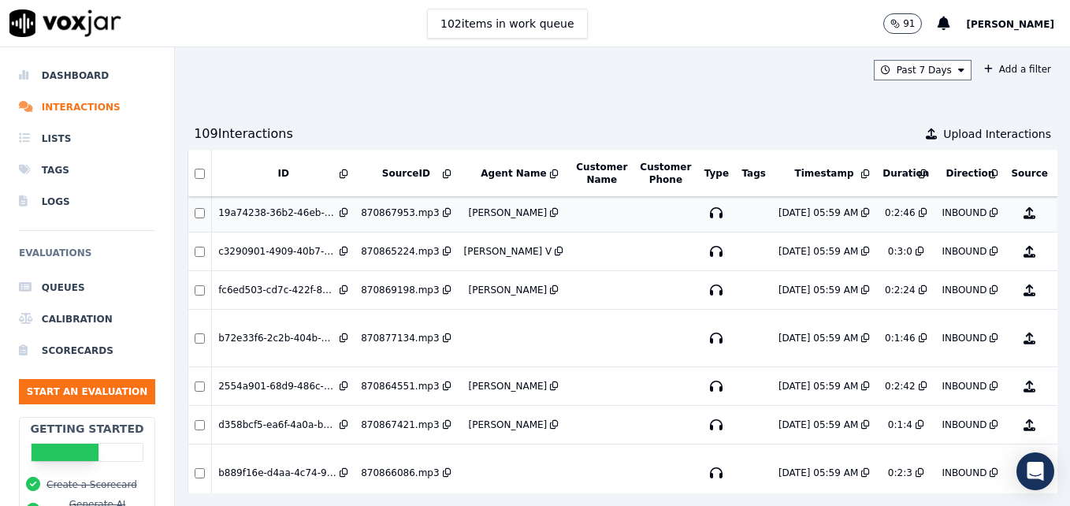
scroll to position [158, 0]
